Goal: Find specific page/section: Find specific page/section

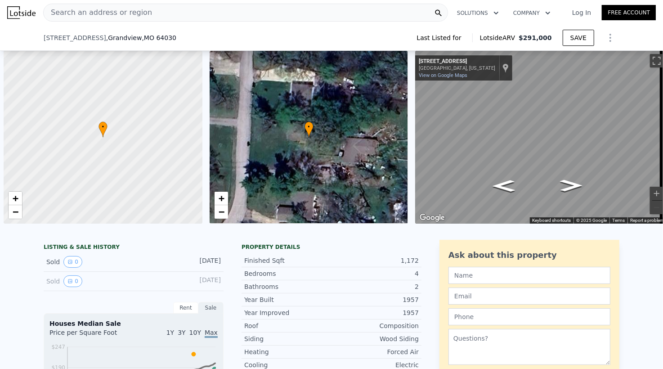
scroll to position [0, 4]
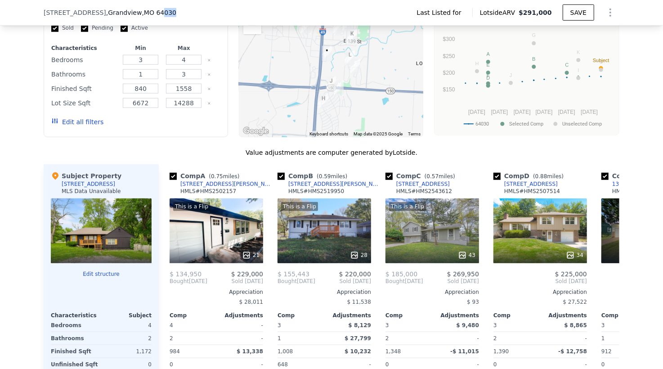
drag, startPoint x: 162, startPoint y: 14, endPoint x: 151, endPoint y: 10, distance: 12.0
click at [147, 14] on div "[STREET_ADDRESS]" at bounding box center [114, 12] width 140 height 9
click at [162, 11] on div "[STREET_ADDRESS]" at bounding box center [114, 12] width 140 height 9
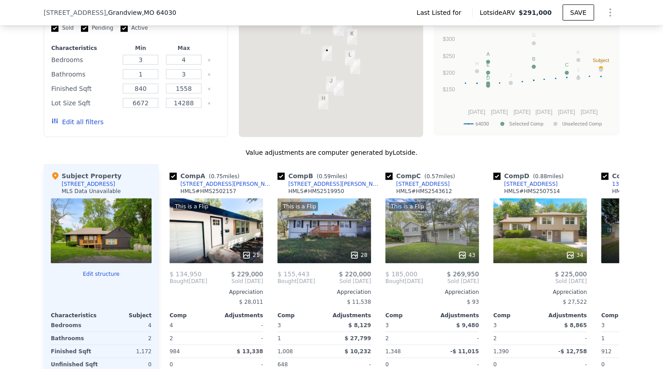
click at [162, 11] on div "[STREET_ADDRESS]" at bounding box center [114, 12] width 140 height 9
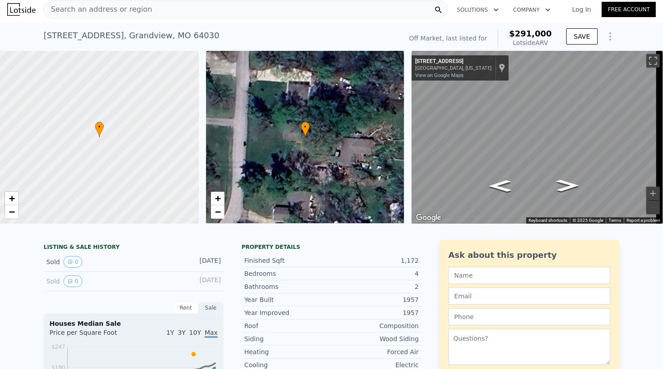
scroll to position [0, 0]
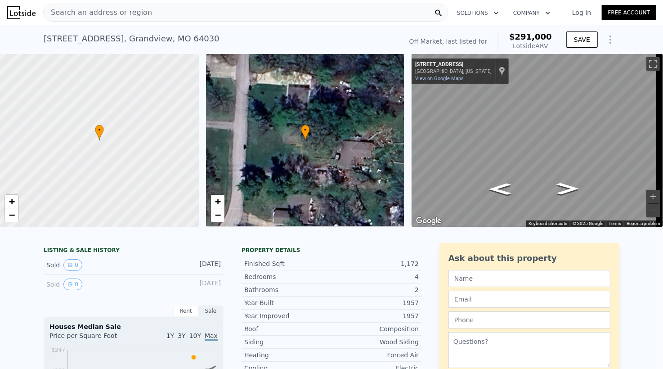
click at [143, 13] on div "Search an address or region" at bounding box center [245, 13] width 405 height 18
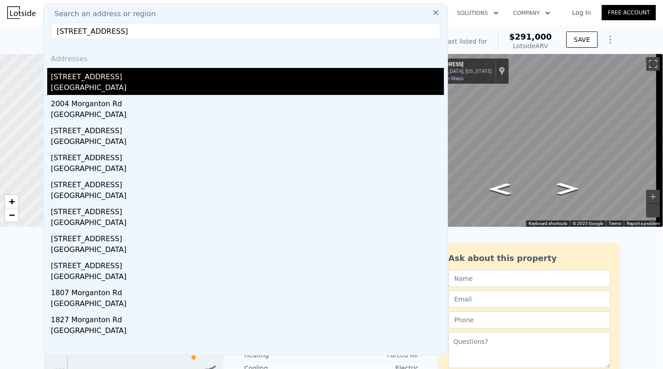
type input "[STREET_ADDRESS]"
click at [158, 75] on div "[STREET_ADDRESS]" at bounding box center [247, 75] width 393 height 14
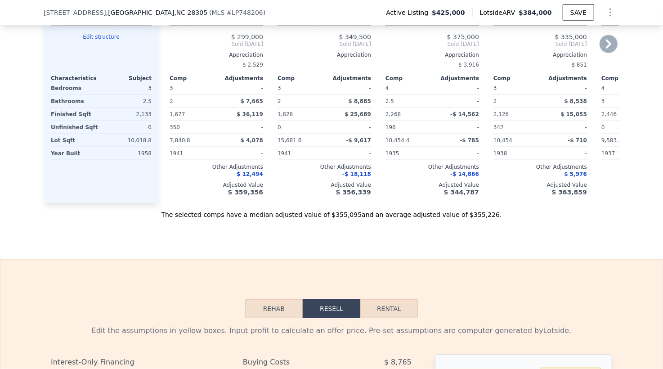
scroll to position [1017, 0]
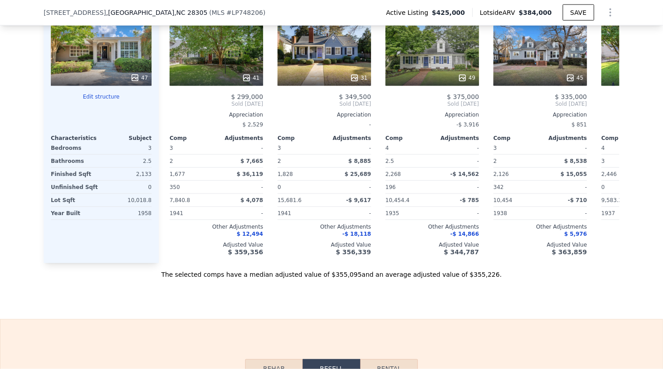
click at [100, 305] on div "Sale Comps Rental Comps We found 12 sales that match your search Listings provi…" at bounding box center [331, 18] width 663 height 601
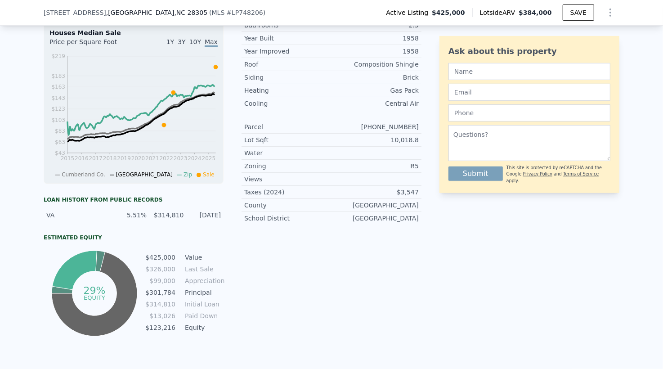
scroll to position [0, 0]
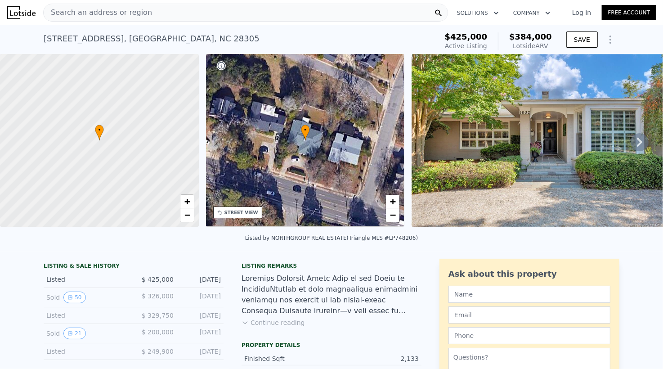
click at [134, 12] on span "Search an address or region" at bounding box center [98, 12] width 108 height 11
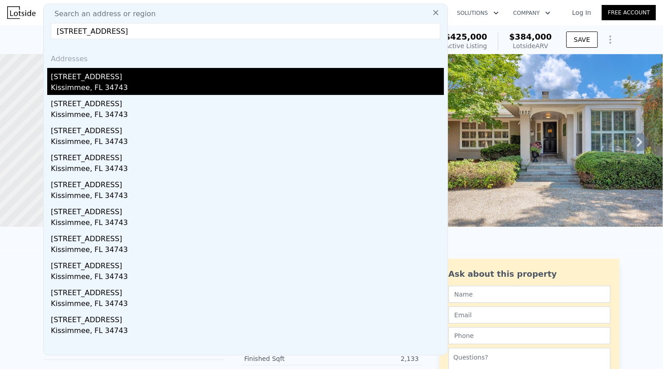
type input "[STREET_ADDRESS]"
click at [124, 80] on div "[STREET_ADDRESS]" at bounding box center [247, 75] width 393 height 14
